Goal: Task Accomplishment & Management: Use online tool/utility

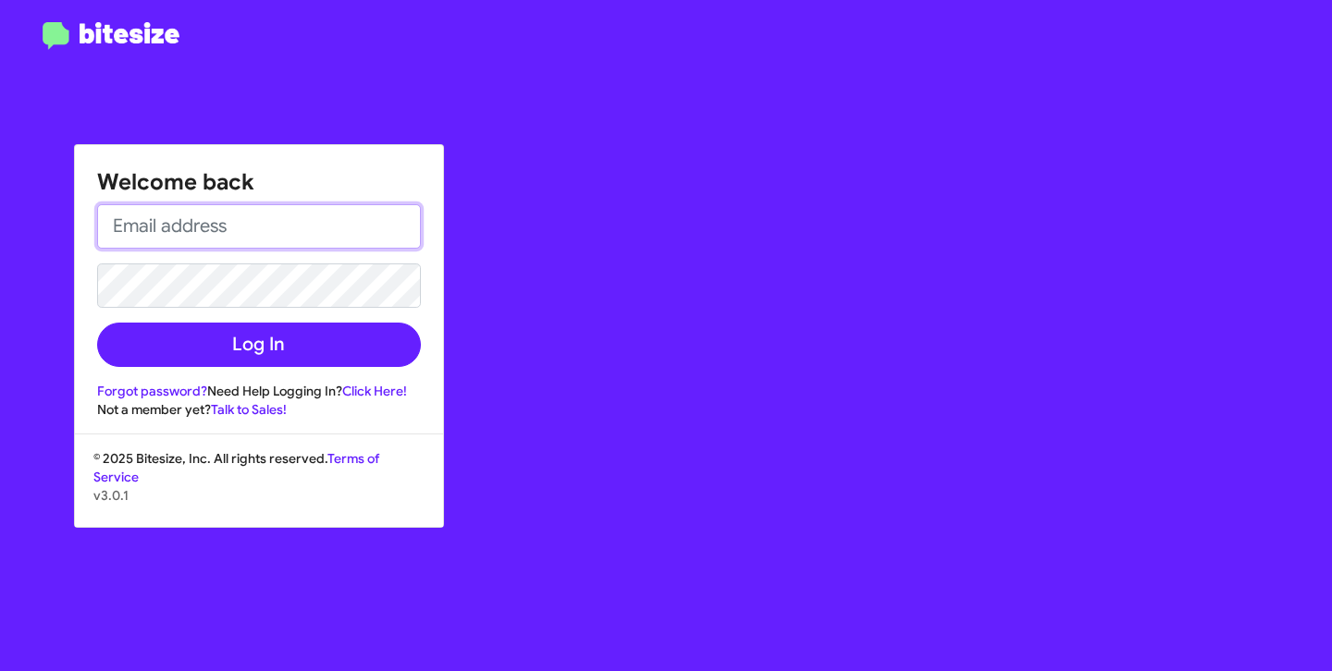
click at [293, 227] on input "email" at bounding box center [259, 226] width 324 height 44
type input "ehl@hicksautogroup.com"
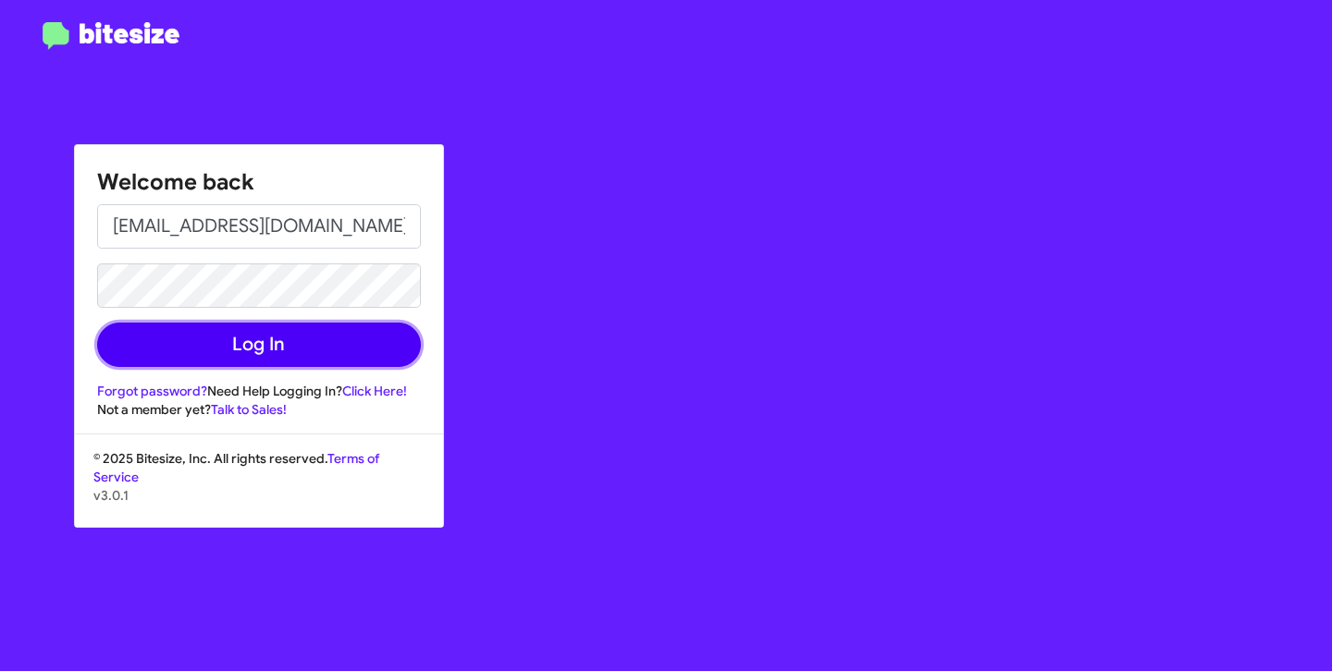
click at [279, 339] on button "Log In" at bounding box center [259, 345] width 324 height 44
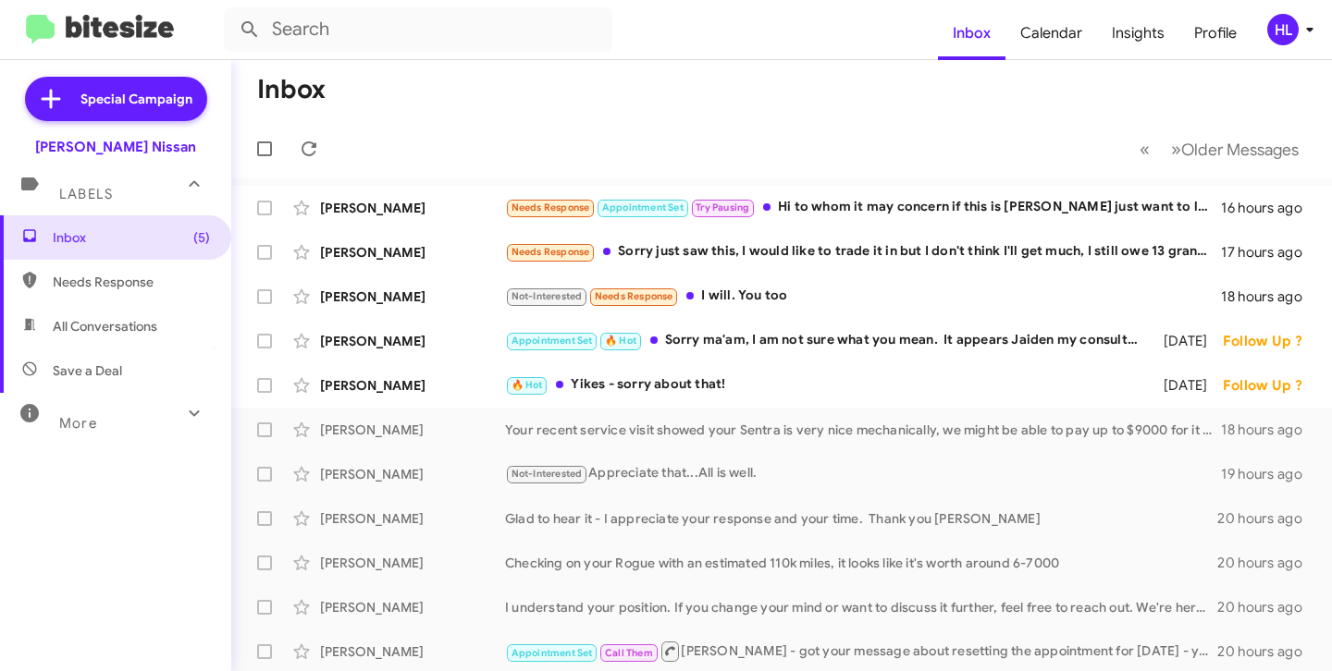
click at [1301, 33] on icon at bounding box center [1309, 29] width 22 height 22
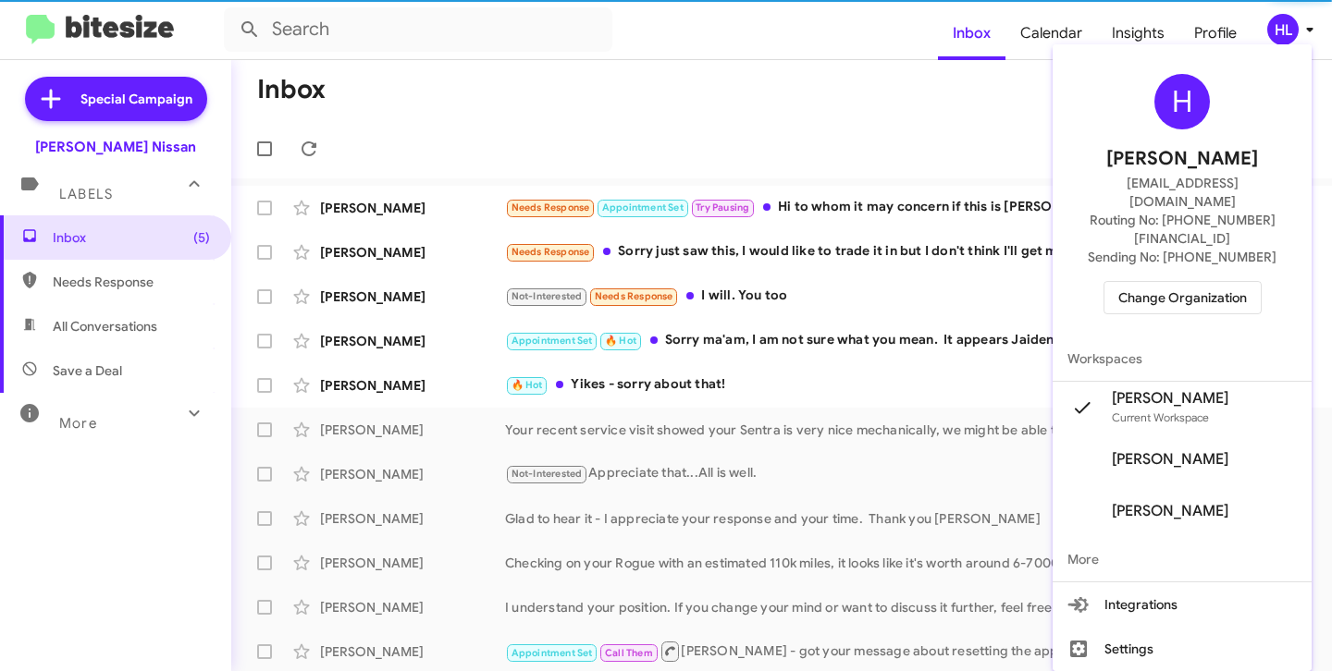
click at [1212, 282] on span "Change Organization" at bounding box center [1182, 297] width 129 height 31
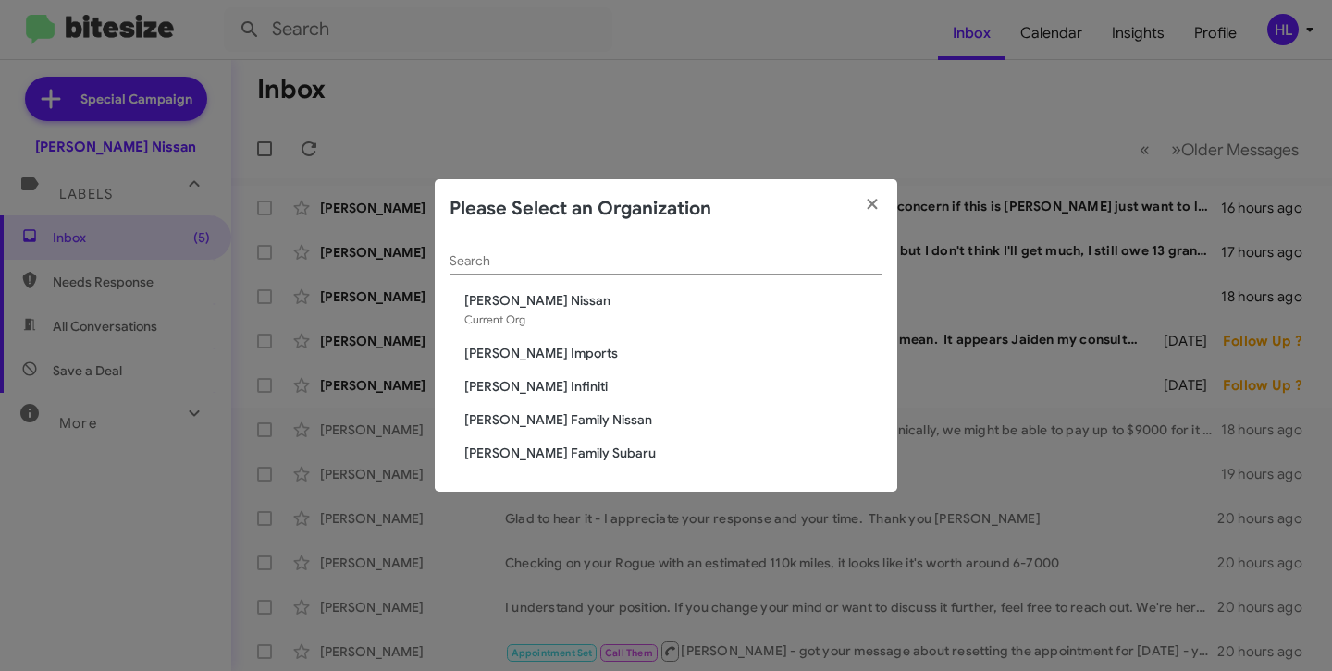
click at [529, 387] on span "[PERSON_NAME] Infiniti" at bounding box center [673, 386] width 418 height 18
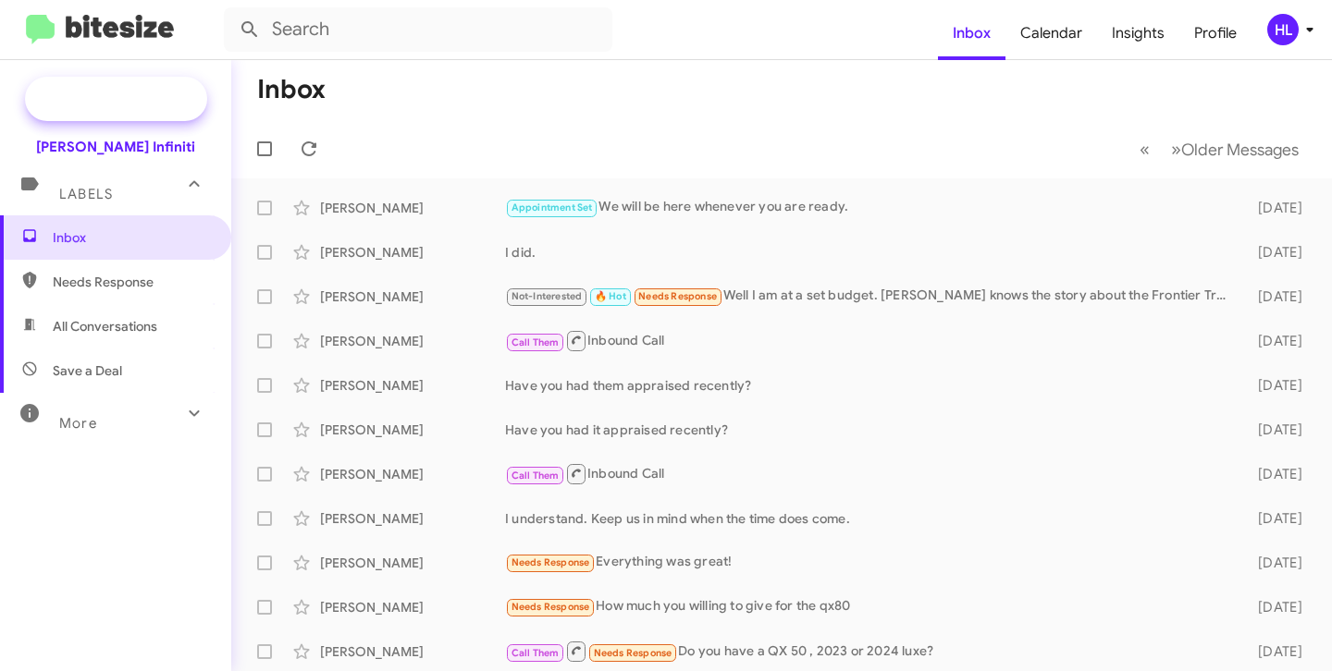
click at [154, 88] on span "Special Campaign" at bounding box center [116, 99] width 182 height 44
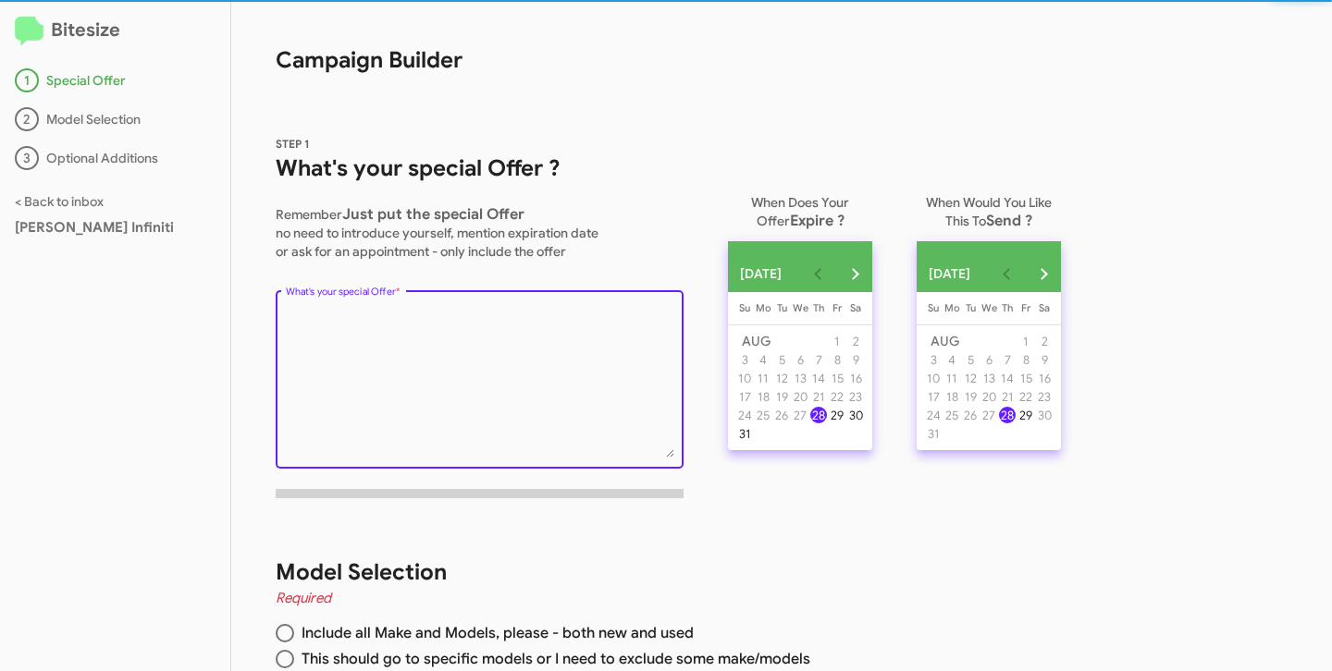
click at [387, 320] on textarea "What's your special Offer *" at bounding box center [480, 383] width 388 height 150
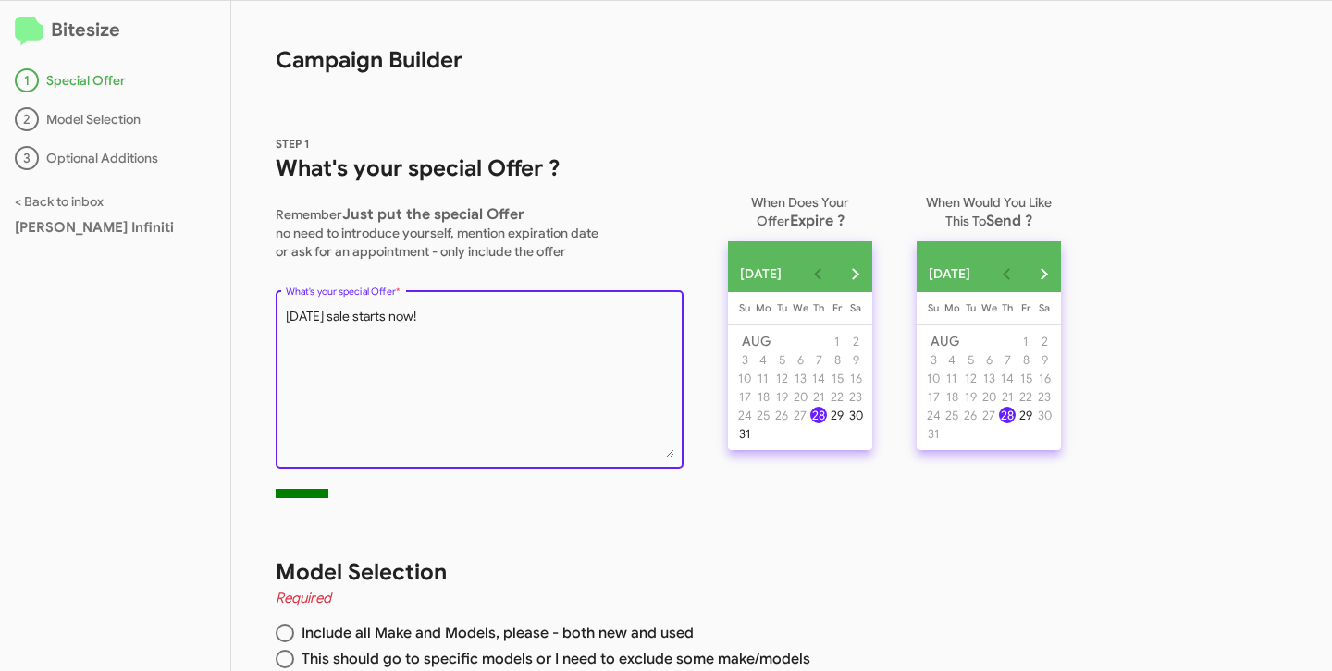
type textarea "[DATE] sale starts now!"
